Goal: Find contact information: Find contact information

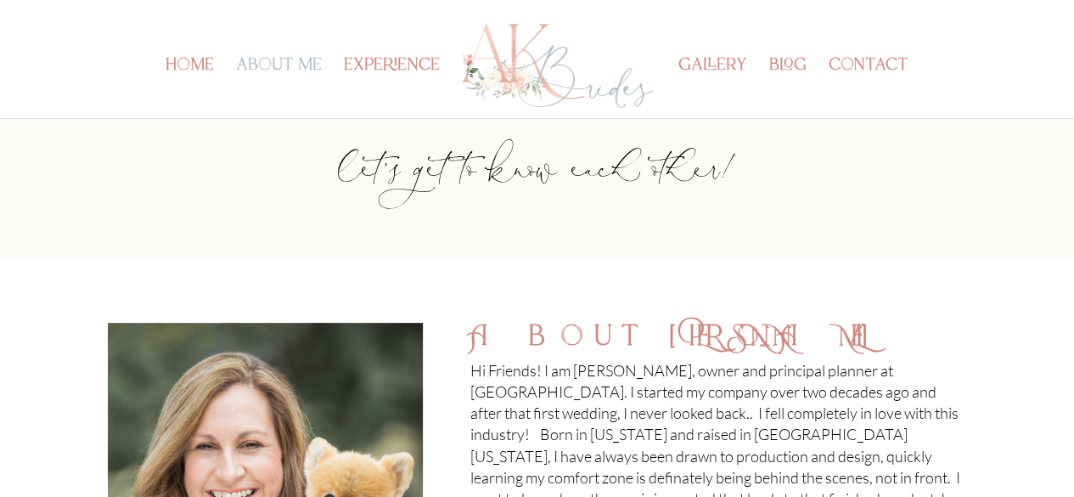
scroll to position [99, 0]
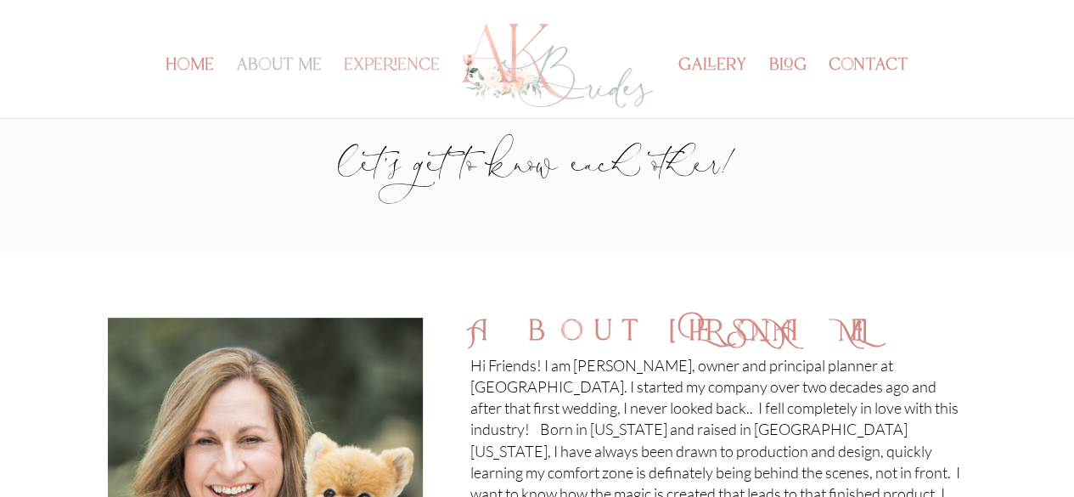
click at [408, 60] on link "experience" at bounding box center [392, 88] width 96 height 59
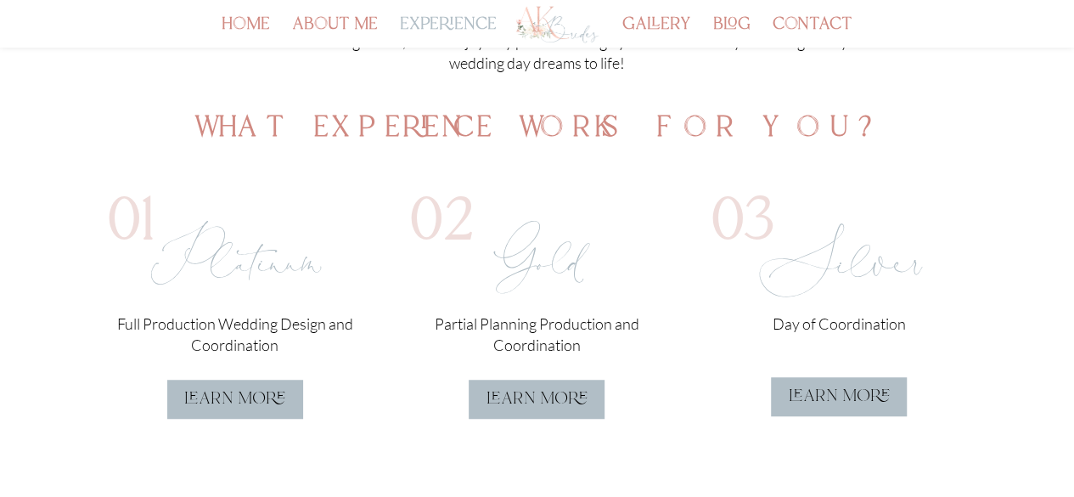
scroll to position [430, 0]
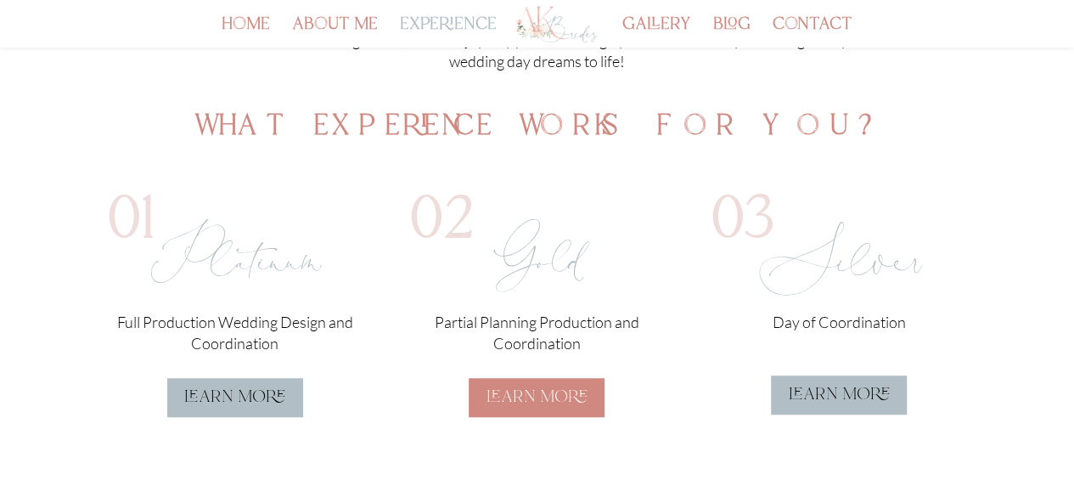
click at [555, 408] on link "learn more" at bounding box center [537, 397] width 136 height 39
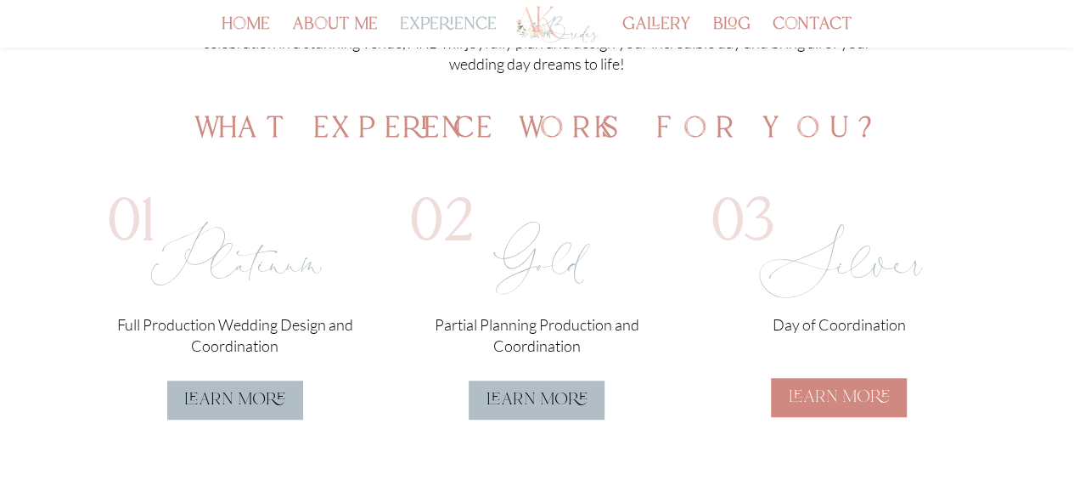
click at [832, 391] on link "learn more" at bounding box center [839, 397] width 136 height 39
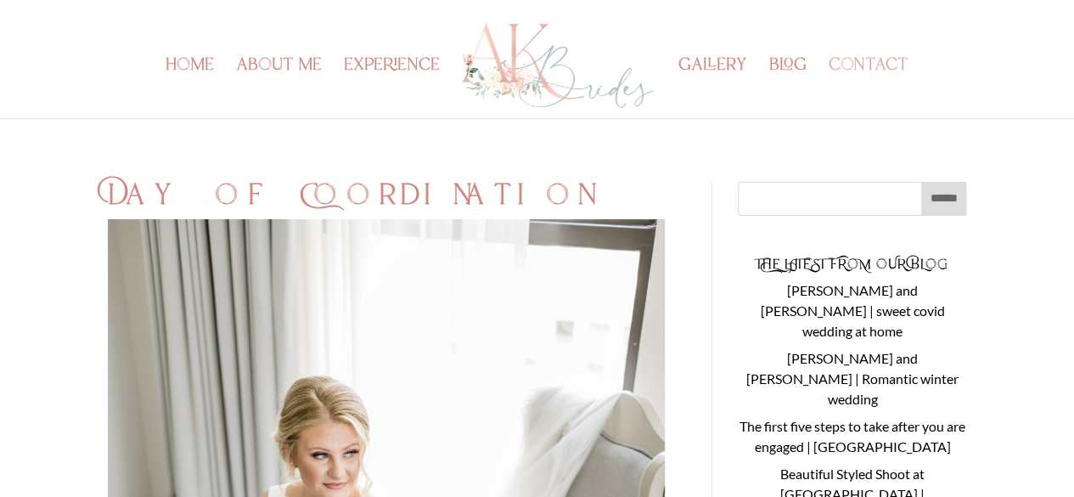
click at [880, 64] on link "contact" at bounding box center [869, 88] width 80 height 59
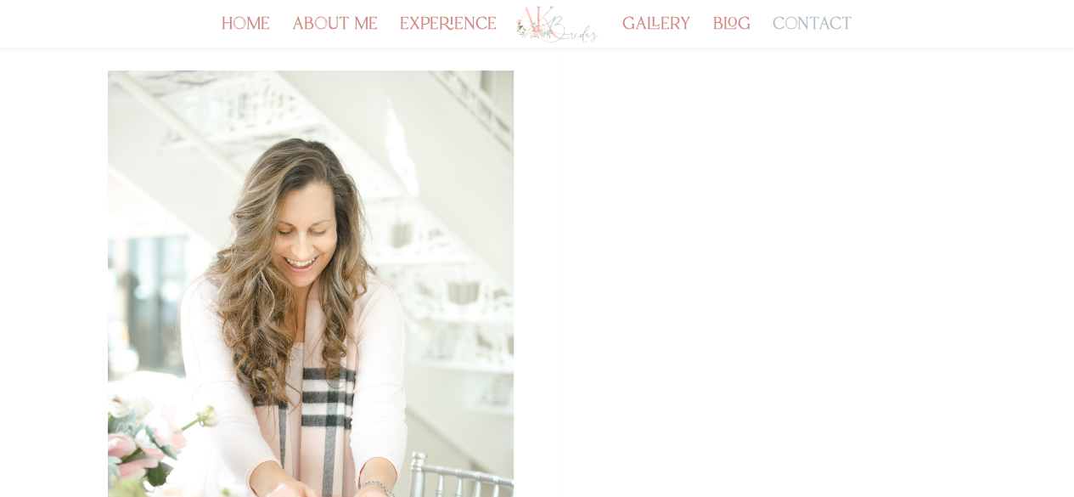
scroll to position [55, 0]
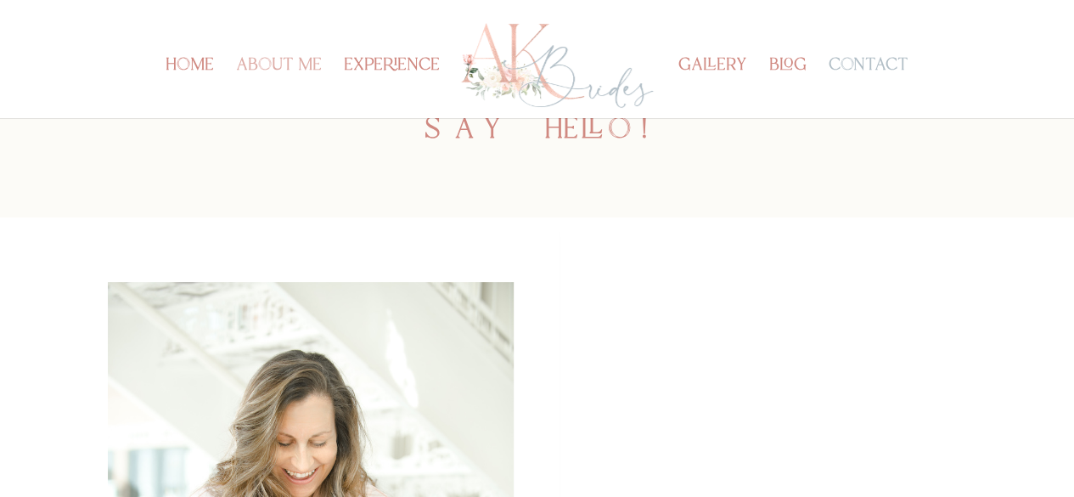
click at [279, 66] on link "about me" at bounding box center [279, 88] width 86 height 59
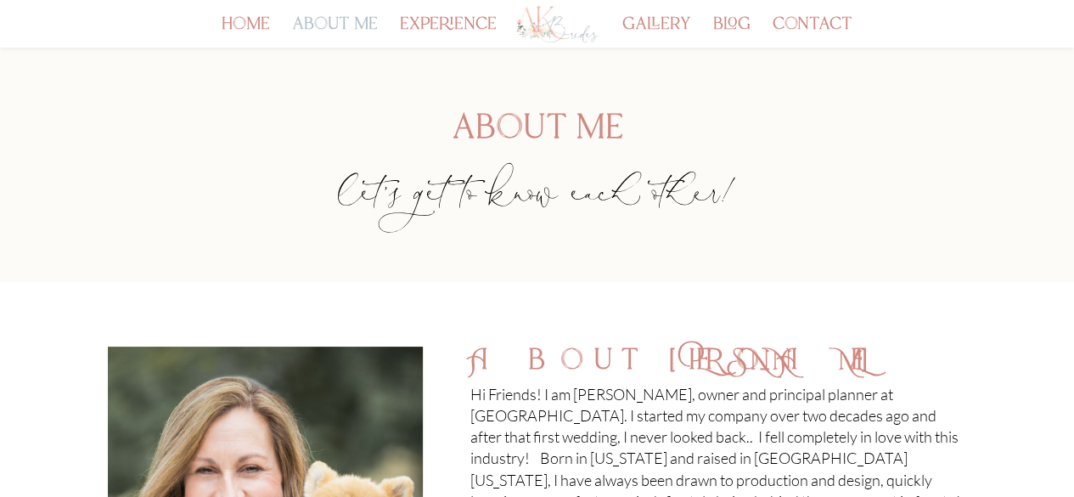
scroll to position [221, 0]
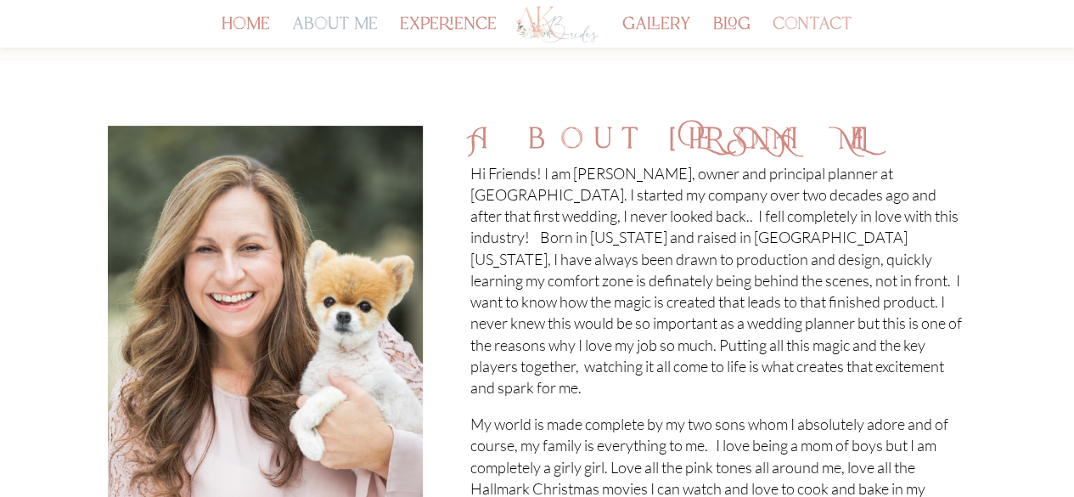
click at [831, 25] on link "contact" at bounding box center [813, 33] width 80 height 29
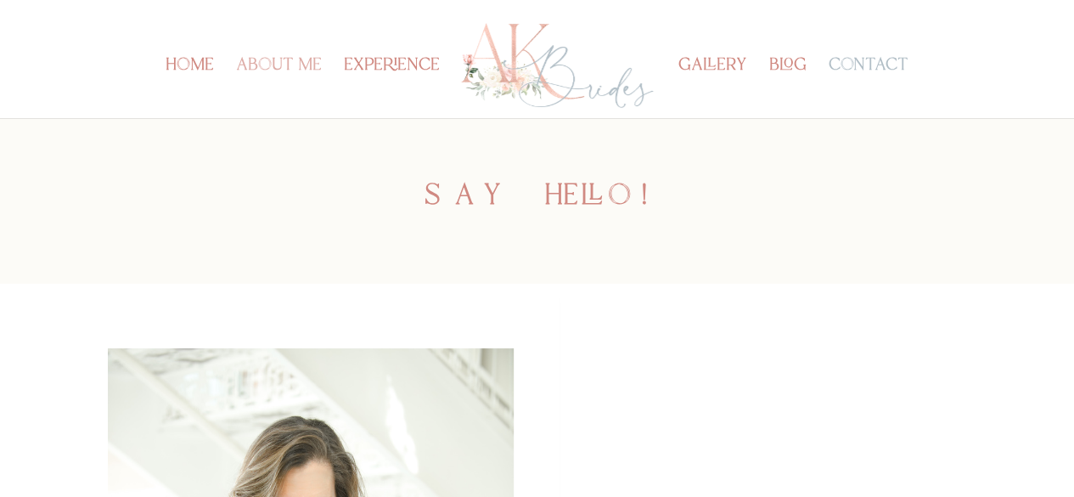
click at [295, 60] on link "about me" at bounding box center [279, 88] width 86 height 59
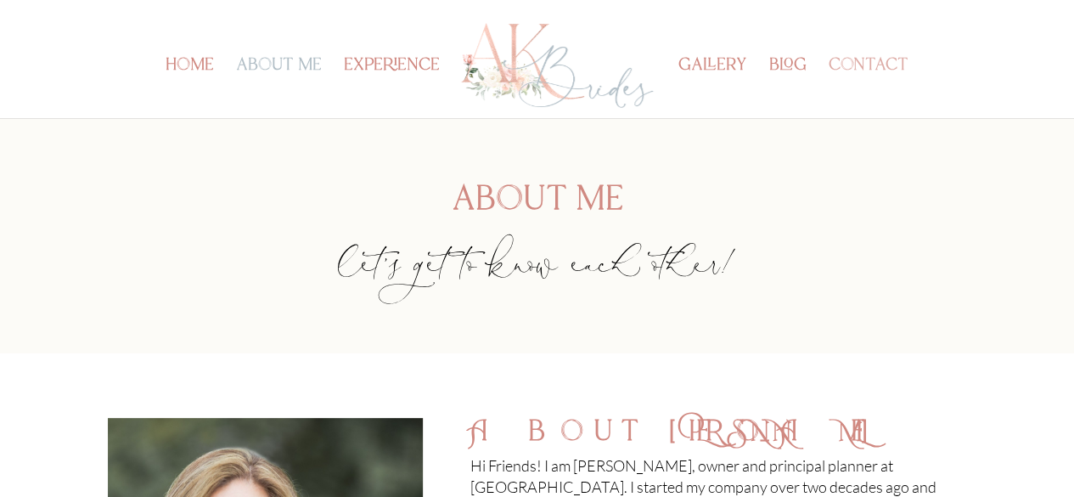
click at [852, 74] on link "contact" at bounding box center [869, 88] width 80 height 59
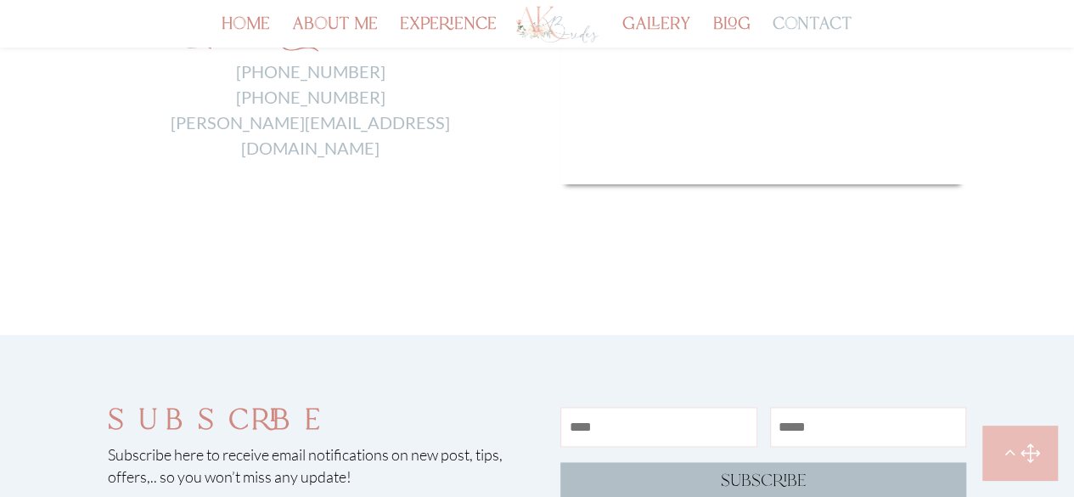
scroll to position [861, 0]
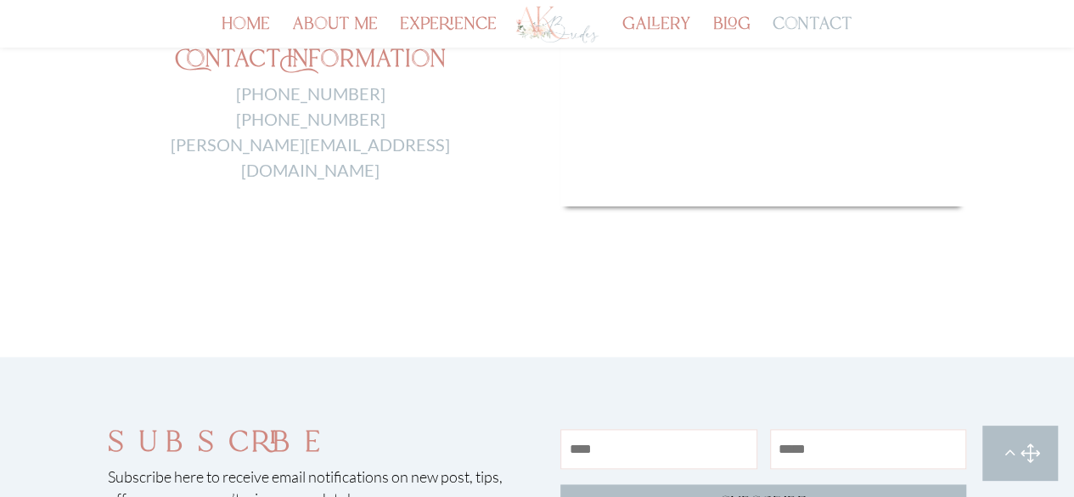
click at [1012, 447] on span at bounding box center [1019, 452] width 75 height 54
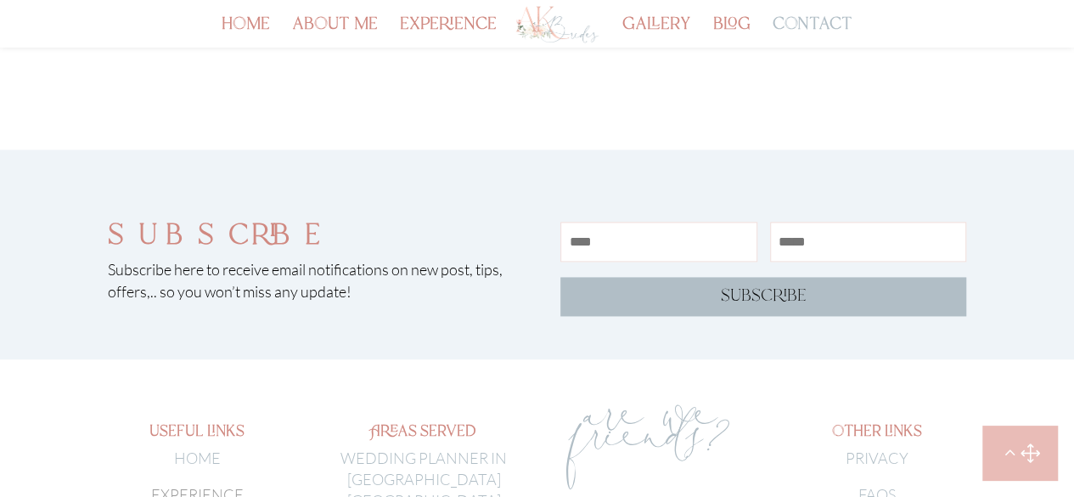
scroll to position [1067, 0]
click at [595, 239] on input "Name" at bounding box center [658, 242] width 197 height 40
type input "**********"
click at [795, 253] on input "Email" at bounding box center [868, 242] width 197 height 40
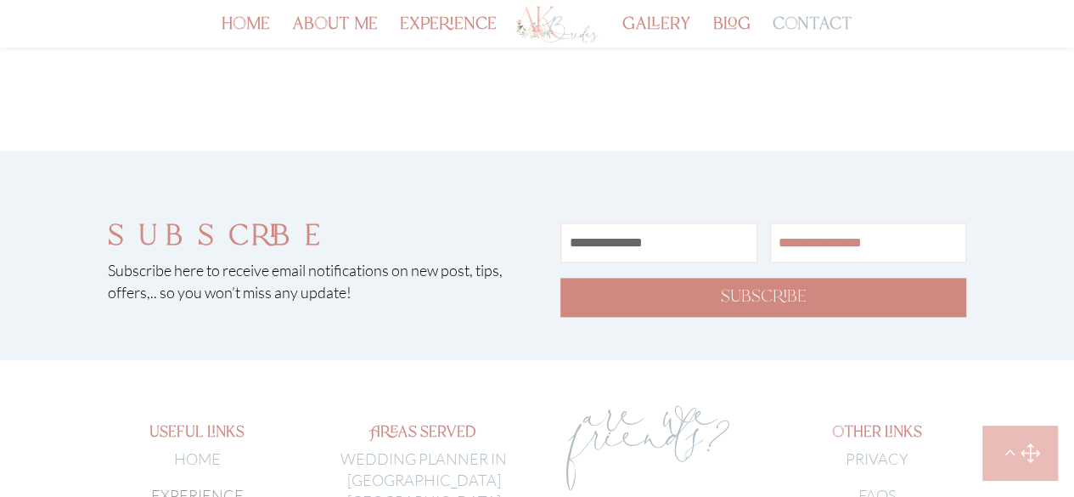
type input "**********"
click at [795, 291] on span "subscribe" at bounding box center [764, 296] width 86 height 25
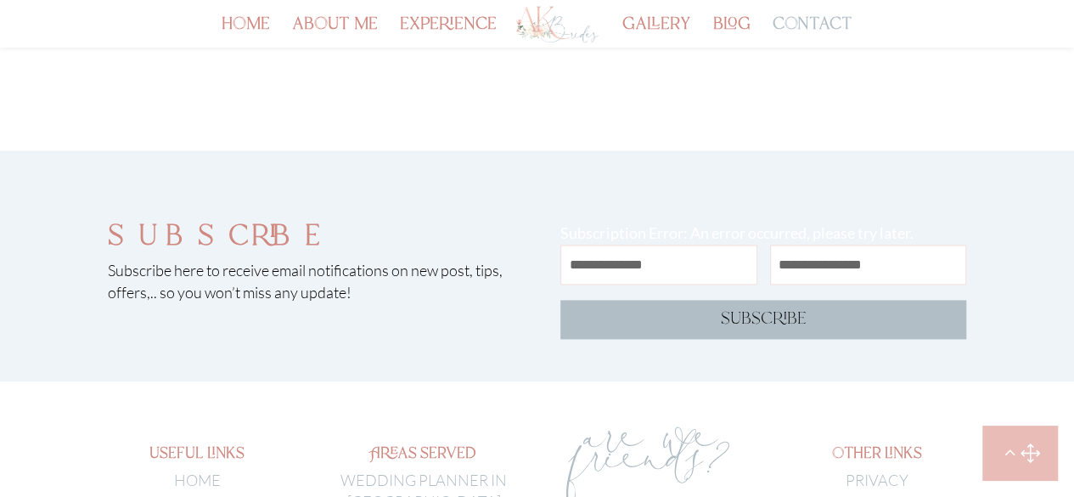
scroll to position [862, 0]
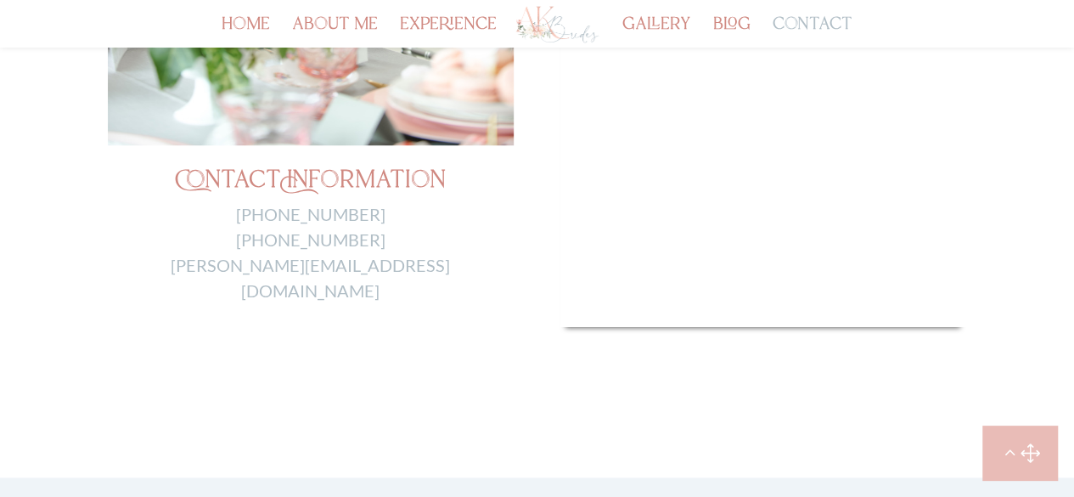
scroll to position [741, 0]
click at [1025, 451] on span at bounding box center [1019, 452] width 75 height 54
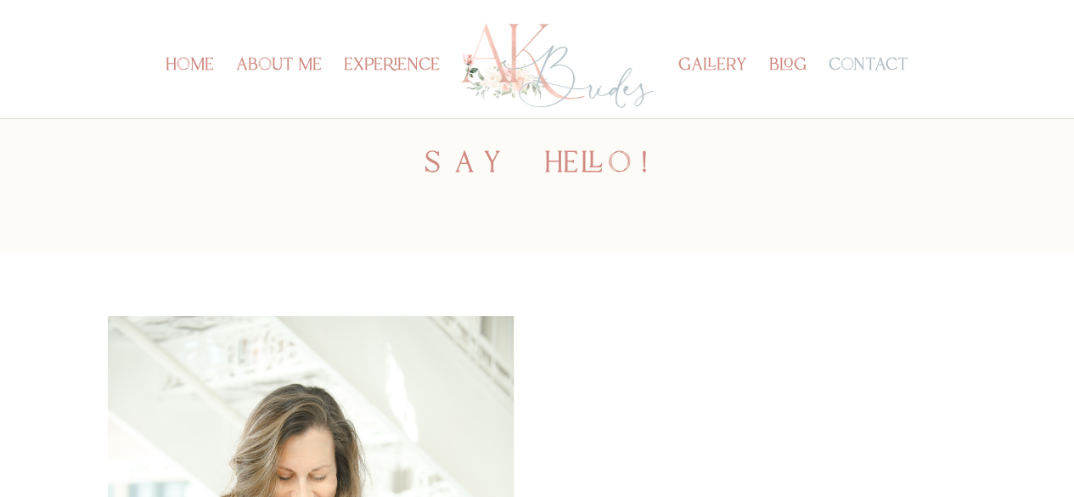
scroll to position [0, 0]
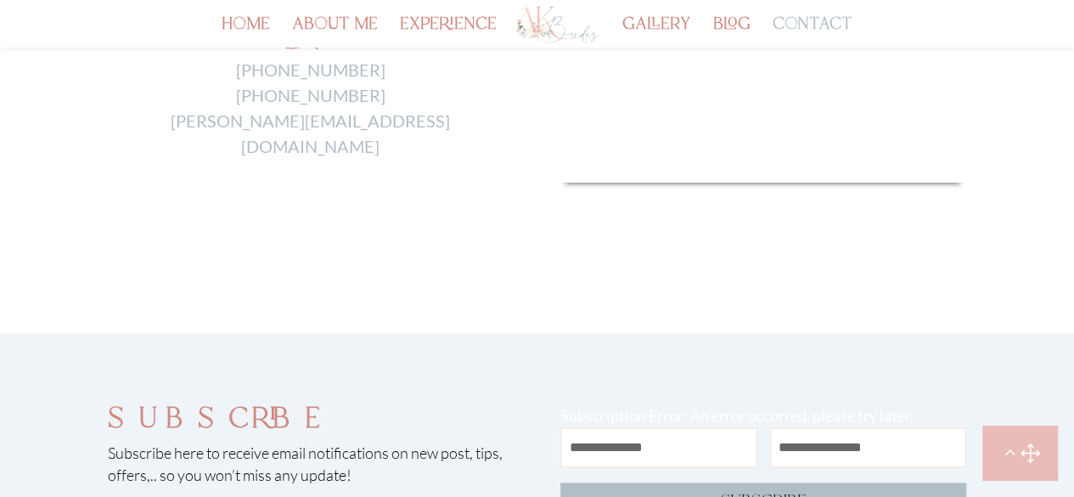
scroll to position [826, 0]
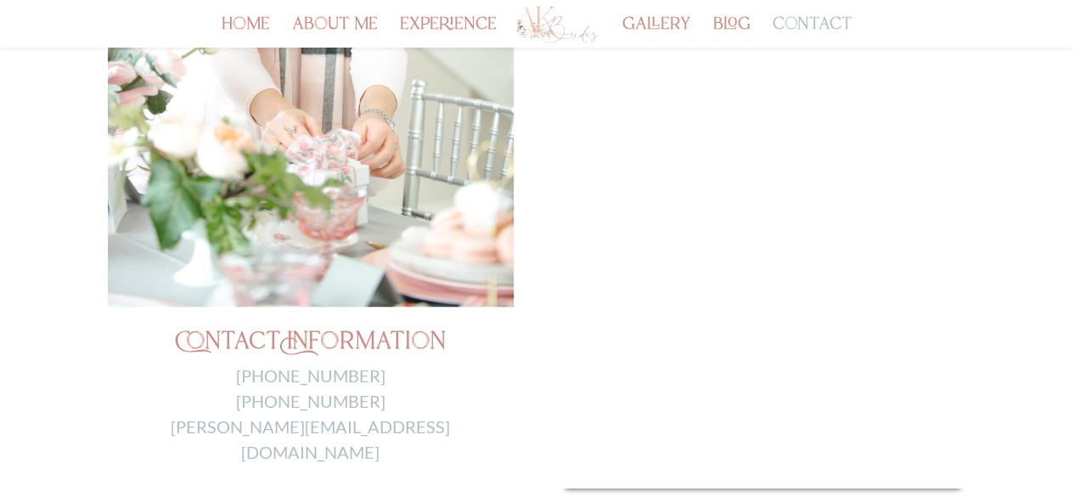
scroll to position [532, 0]
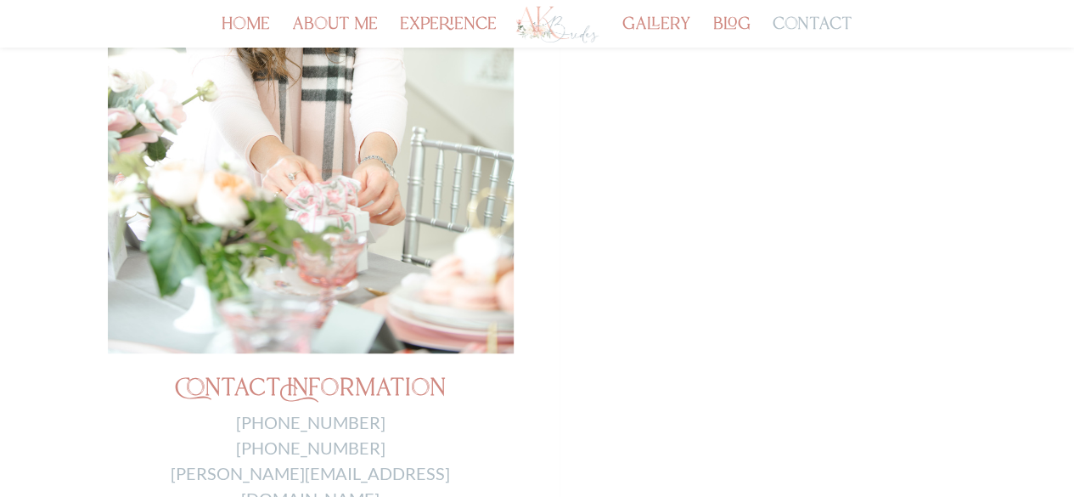
click at [982, 164] on div "Contact Information [PHONE_NUMBER] [PHONE_NUMBER] [PERSON_NAME][EMAIL_ADDRESS][…" at bounding box center [537, 143] width 1074 height 924
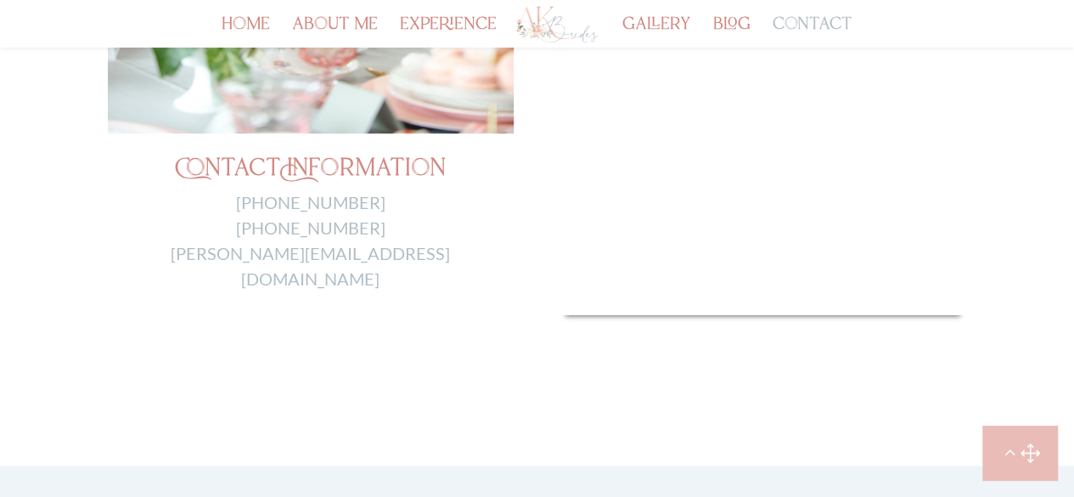
scroll to position [755, 0]
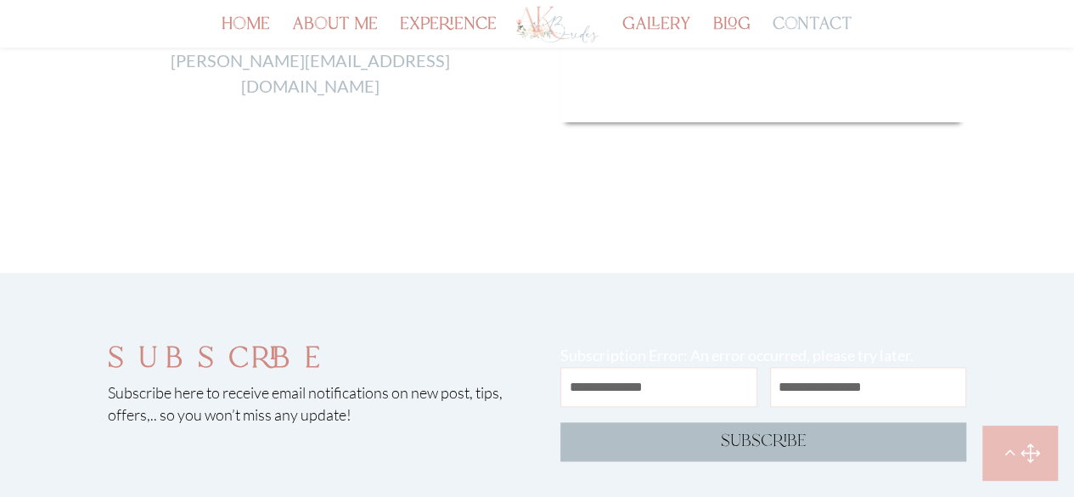
scroll to position [944, 0]
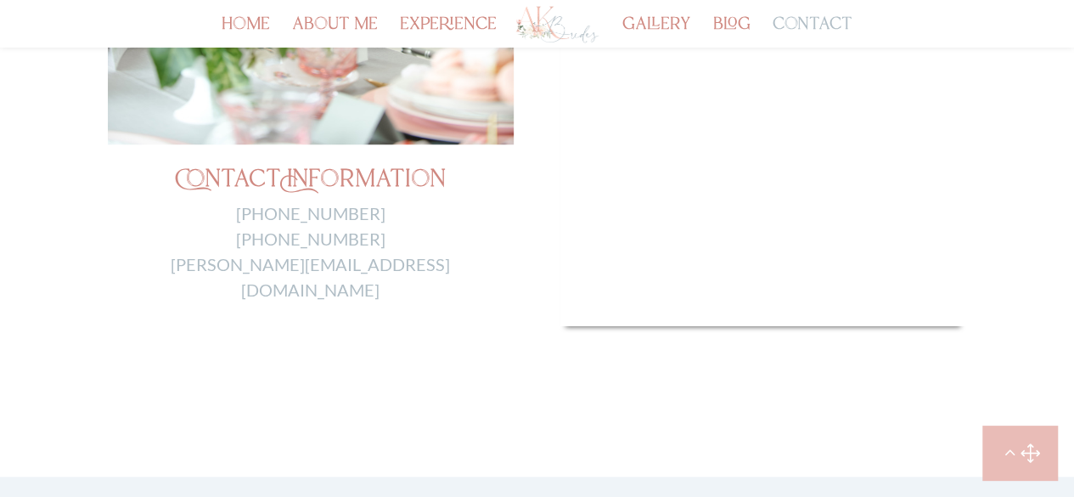
scroll to position [740, 0]
drag, startPoint x: 388, startPoint y: 268, endPoint x: 233, endPoint y: 274, distance: 155.5
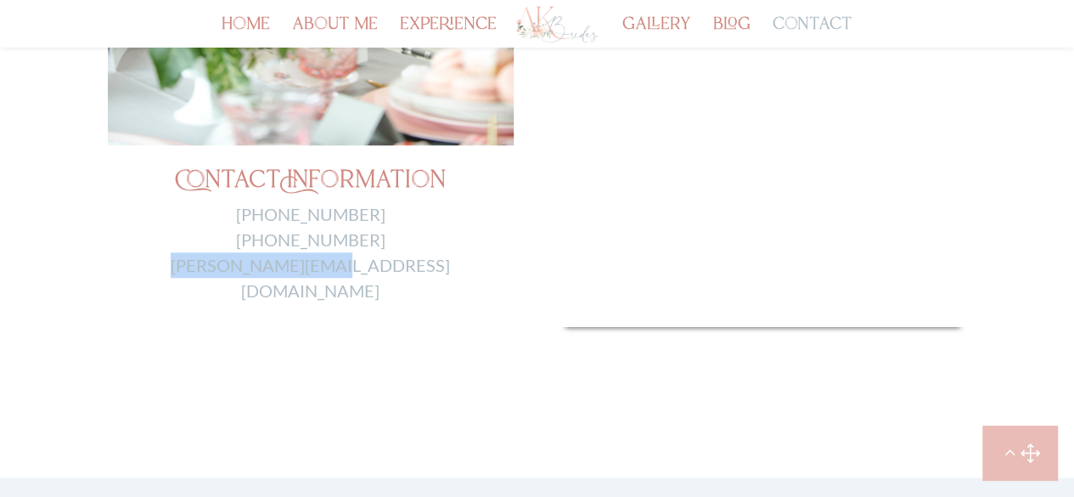
click at [233, 274] on p "[PHONE_NUMBER] [PHONE_NUMBER] [PERSON_NAME][EMAIL_ADDRESS][DOMAIN_NAME]" at bounding box center [311, 252] width 406 height 102
copy link "[PERSON_NAME][EMAIL_ADDRESS][DOMAIN_NAME]"
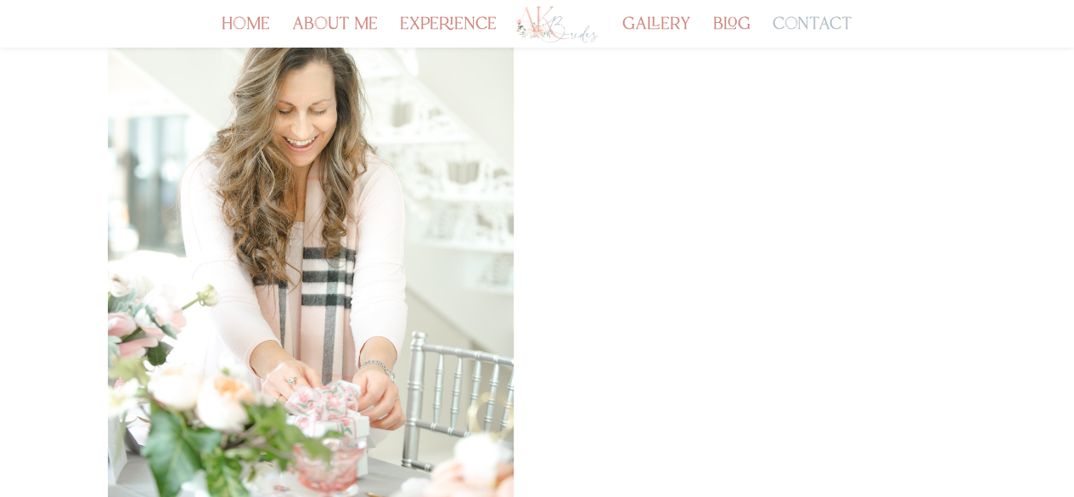
scroll to position [329, 0]
